Goal: Find specific page/section: Find specific page/section

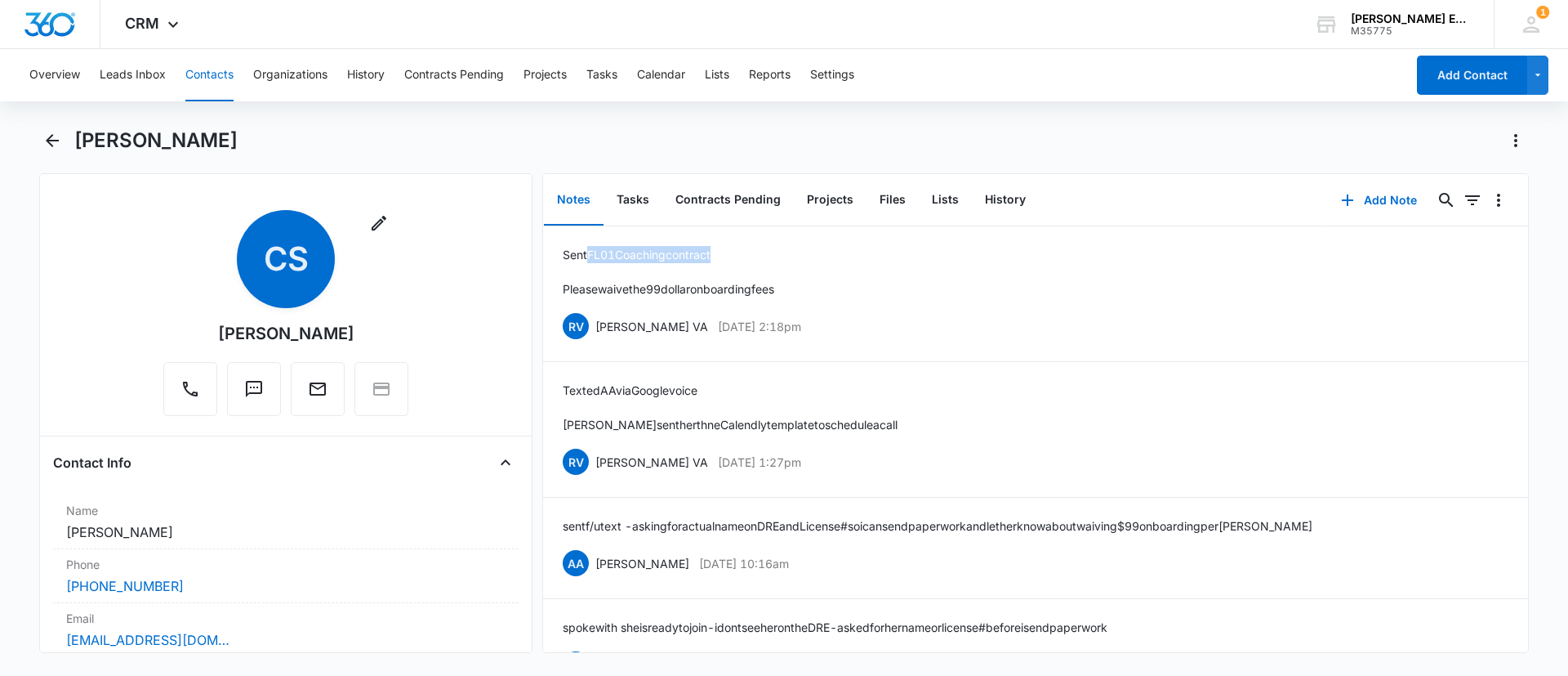
scroll to position [245, 0]
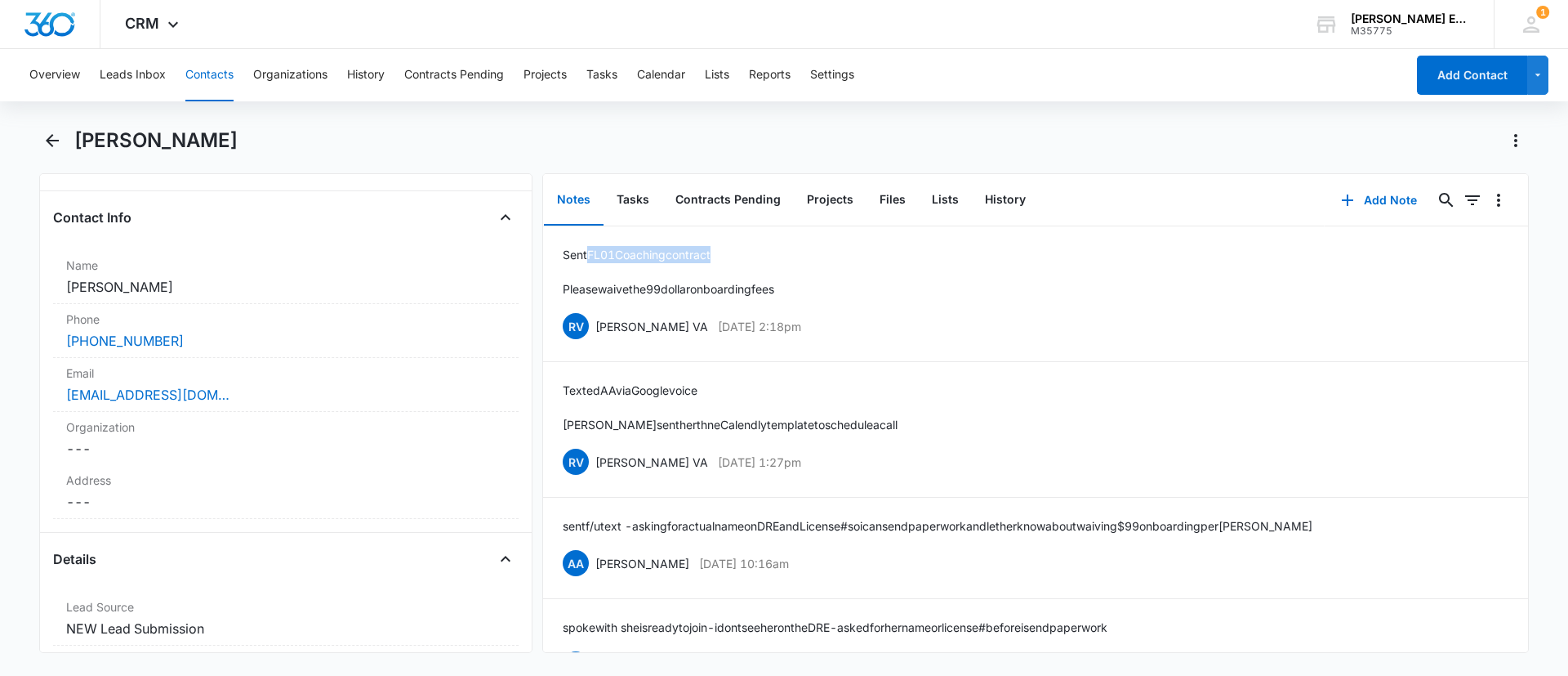
click at [211, 72] on button "Contacts" at bounding box center [209, 75] width 48 height 52
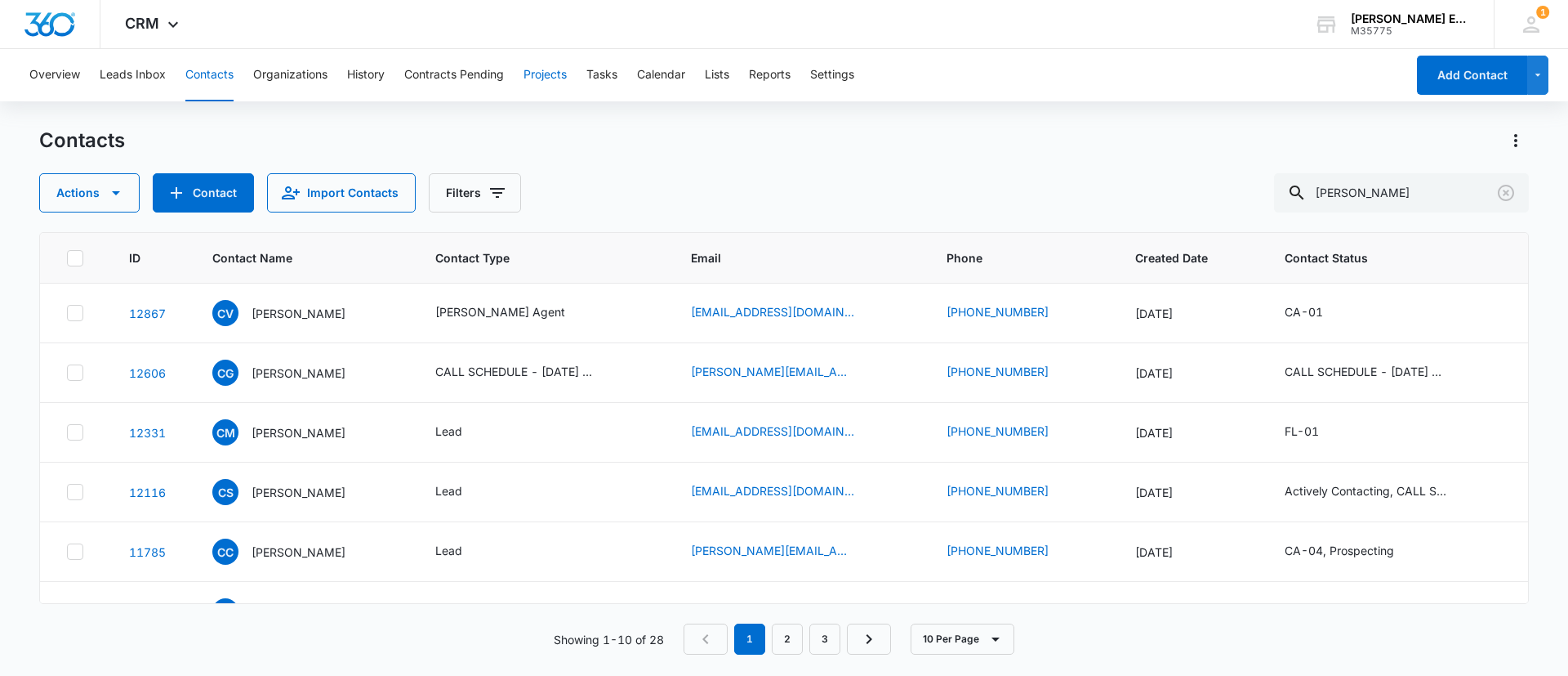
scroll to position [198, 0]
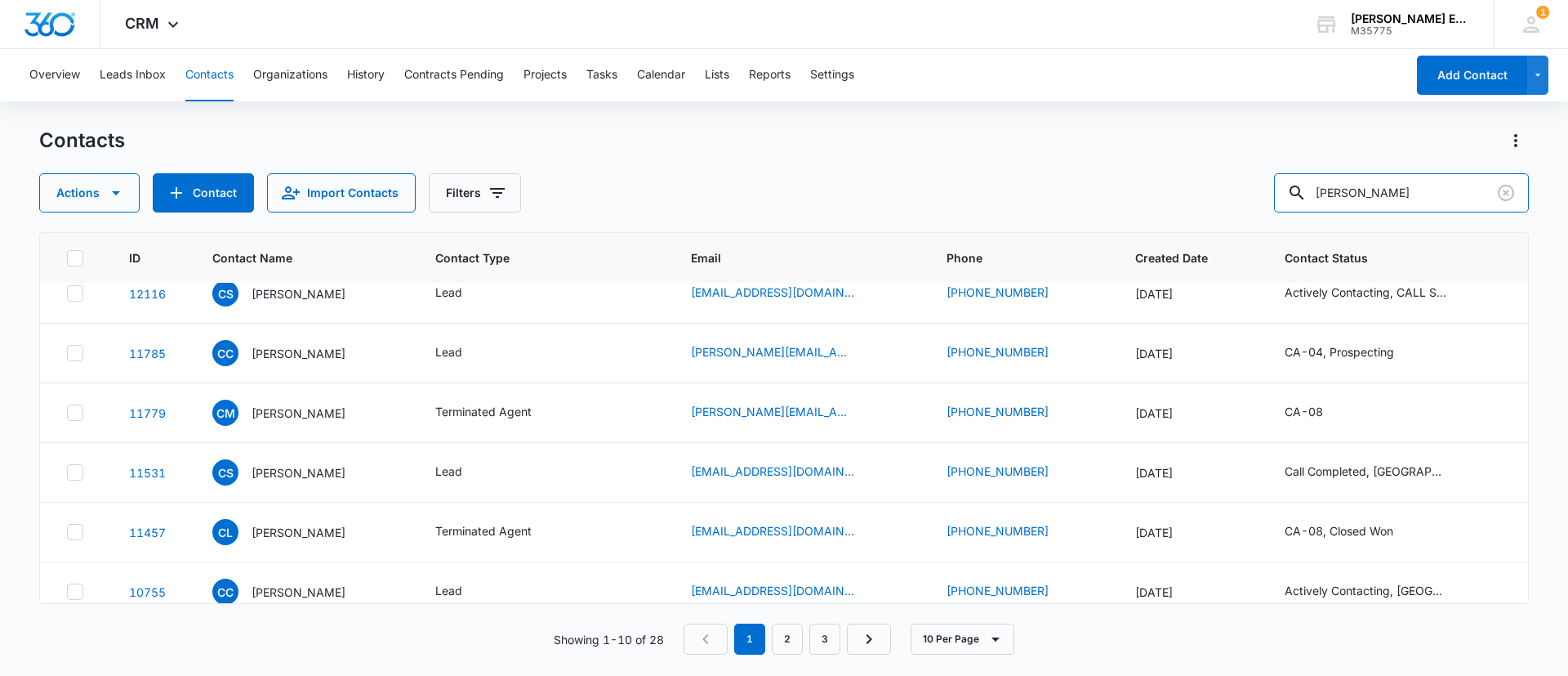
drag, startPoint x: 1381, startPoint y: 185, endPoint x: 1141, endPoint y: 193, distance: 240.1
click at [1141, 193] on div "Actions Contact Import Contacts Filters [PERSON_NAME]" at bounding box center [784, 192] width 1490 height 39
type input "[PERSON_NAME]"
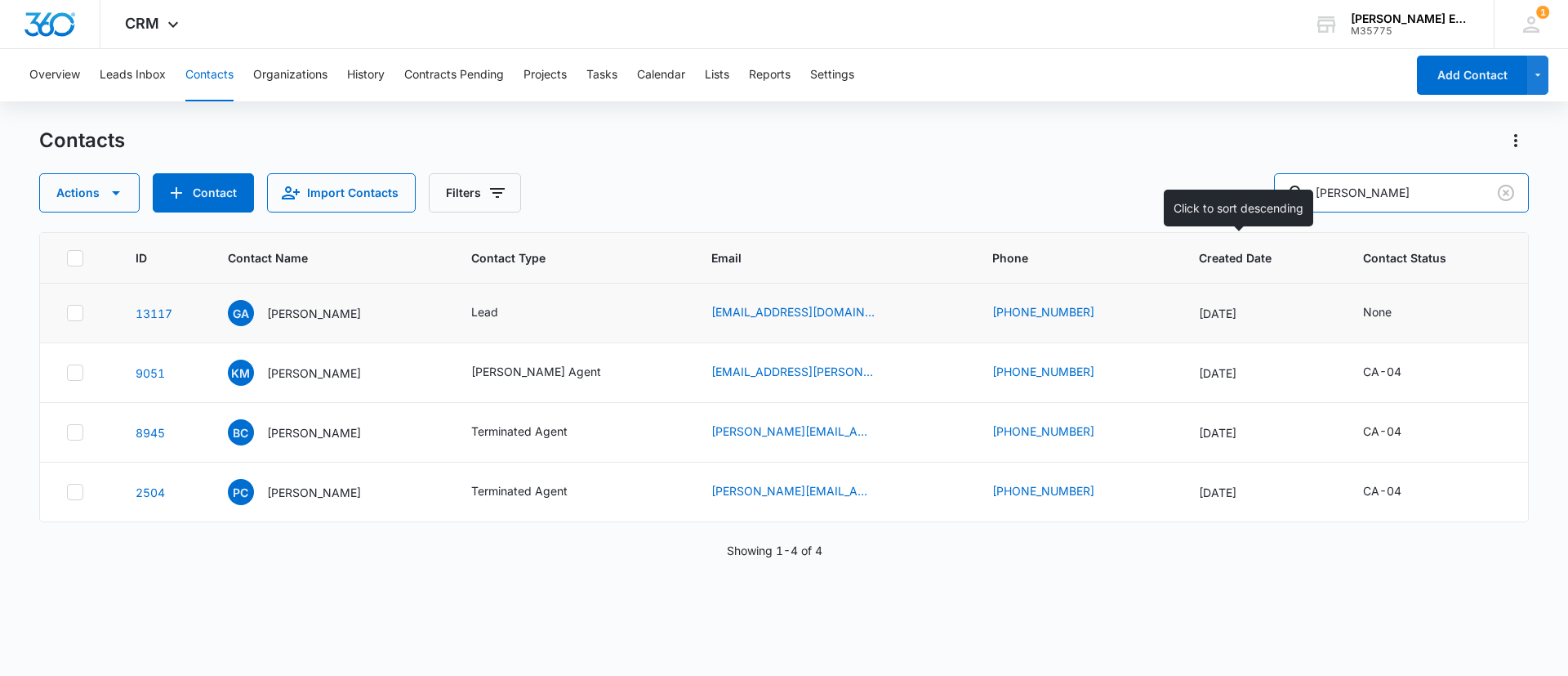
scroll to position [0, 0]
click at [299, 316] on p "[PERSON_NAME]" at bounding box center [314, 313] width 94 height 17
